Goal: Register for event/course

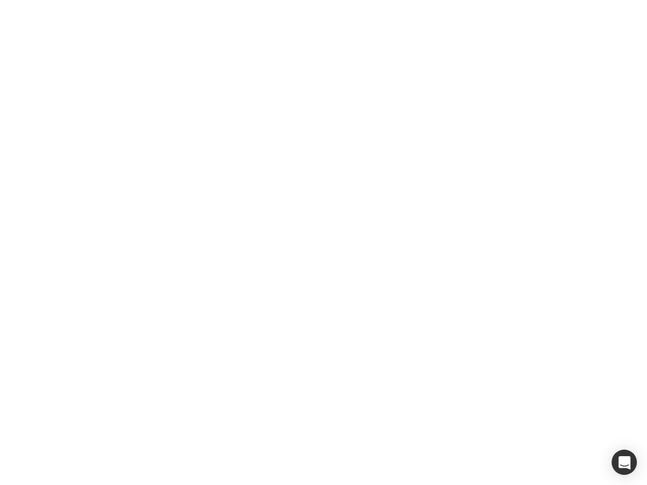
click at [323, 243] on div at bounding box center [323, 242] width 647 height 485
click at [624, 462] on div "button" at bounding box center [623, 462] width 25 height 25
